Goal: Task Accomplishment & Management: Use online tool/utility

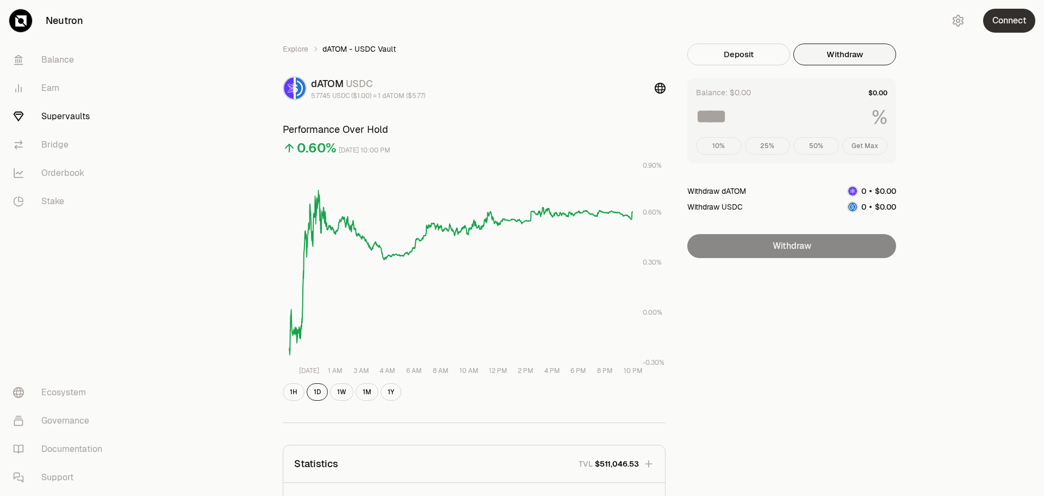
click at [1018, 26] on button "Connect" at bounding box center [1009, 21] width 52 height 24
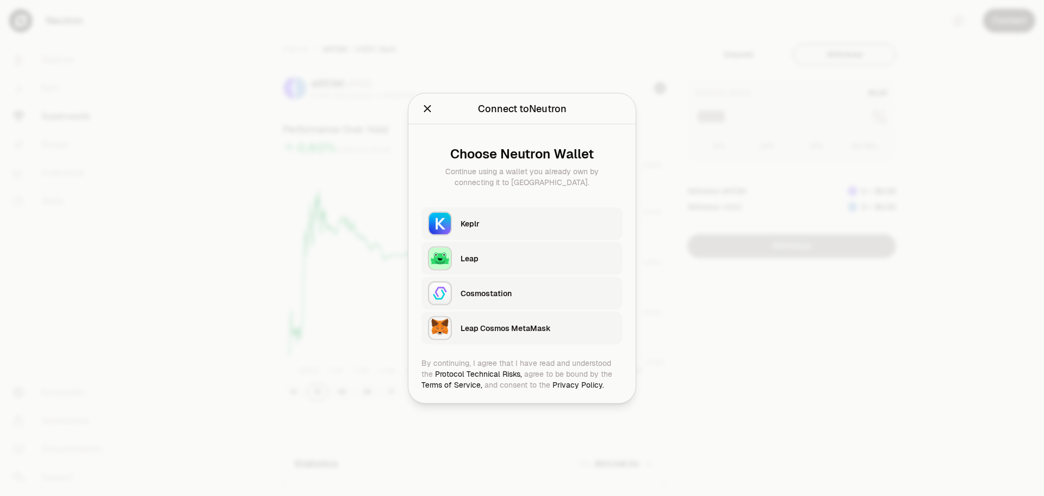
click at [469, 226] on div "Keplr" at bounding box center [539, 223] width 156 height 11
type input "***"
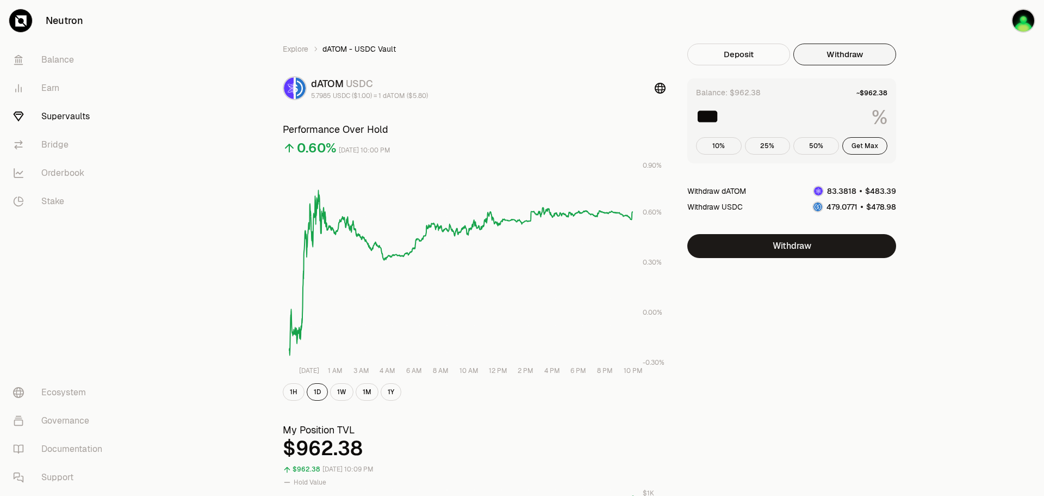
click at [63, 119] on link "Supervaults" at bounding box center [60, 116] width 113 height 28
